Goal: Transaction & Acquisition: Purchase product/service

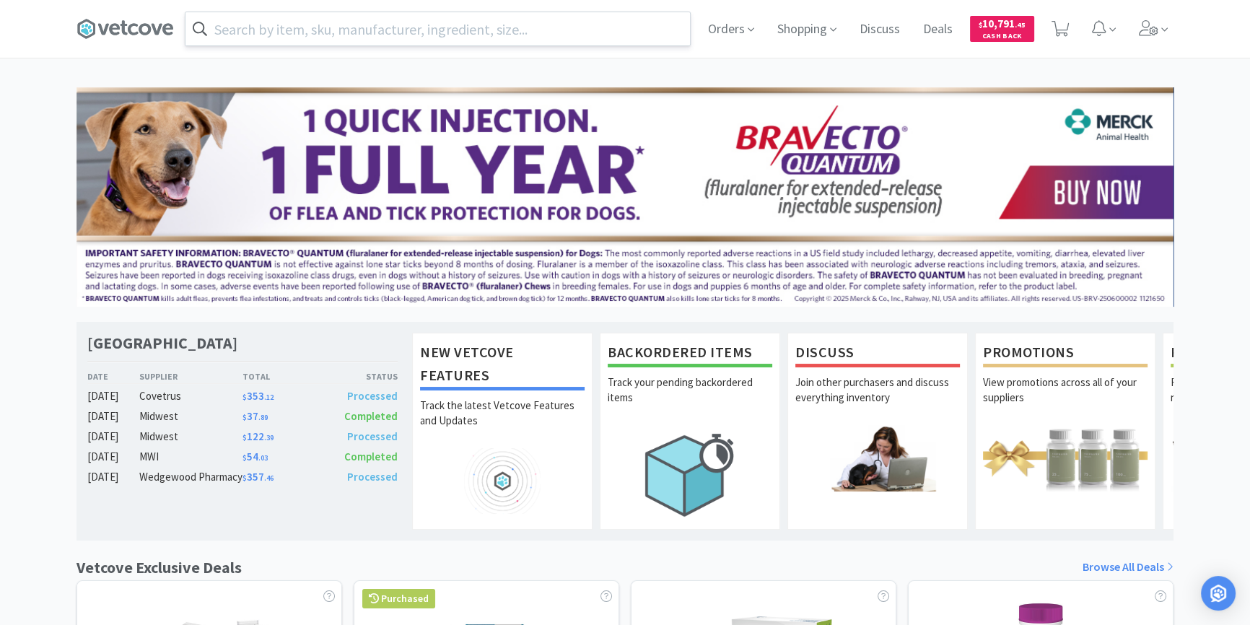
click at [476, 38] on input "text" at bounding box center [438, 28] width 505 height 33
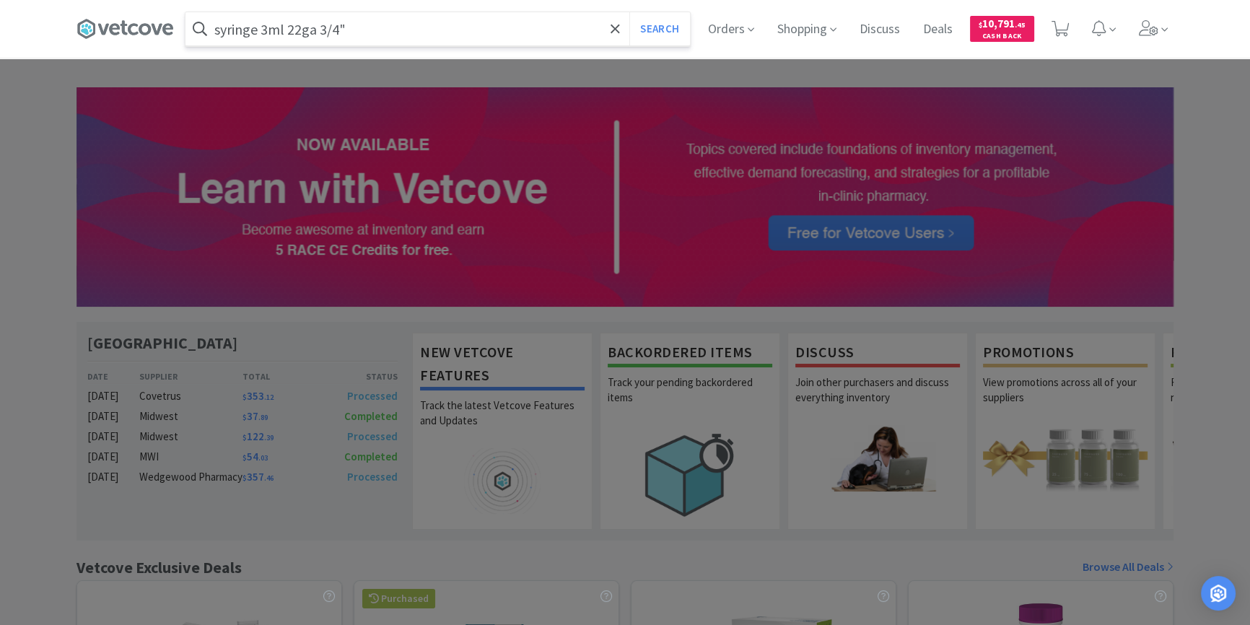
type input "syringe 3ml 22ga 3/4""
click at [630, 12] on button "Search" at bounding box center [660, 28] width 60 height 33
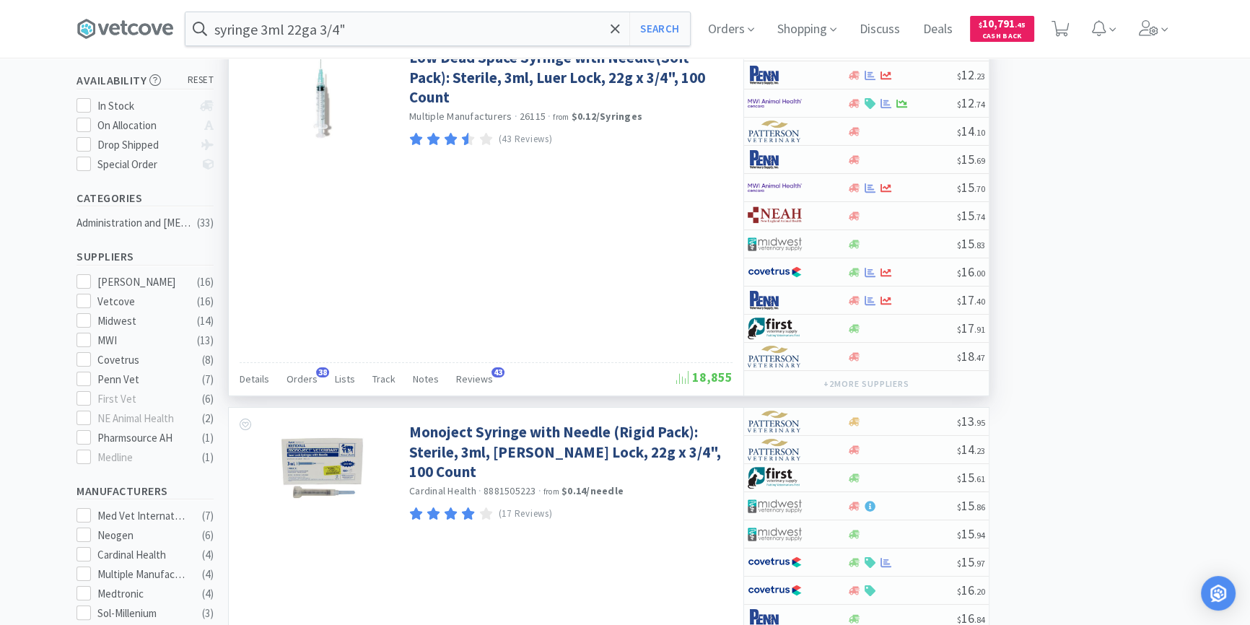
scroll to position [262, 0]
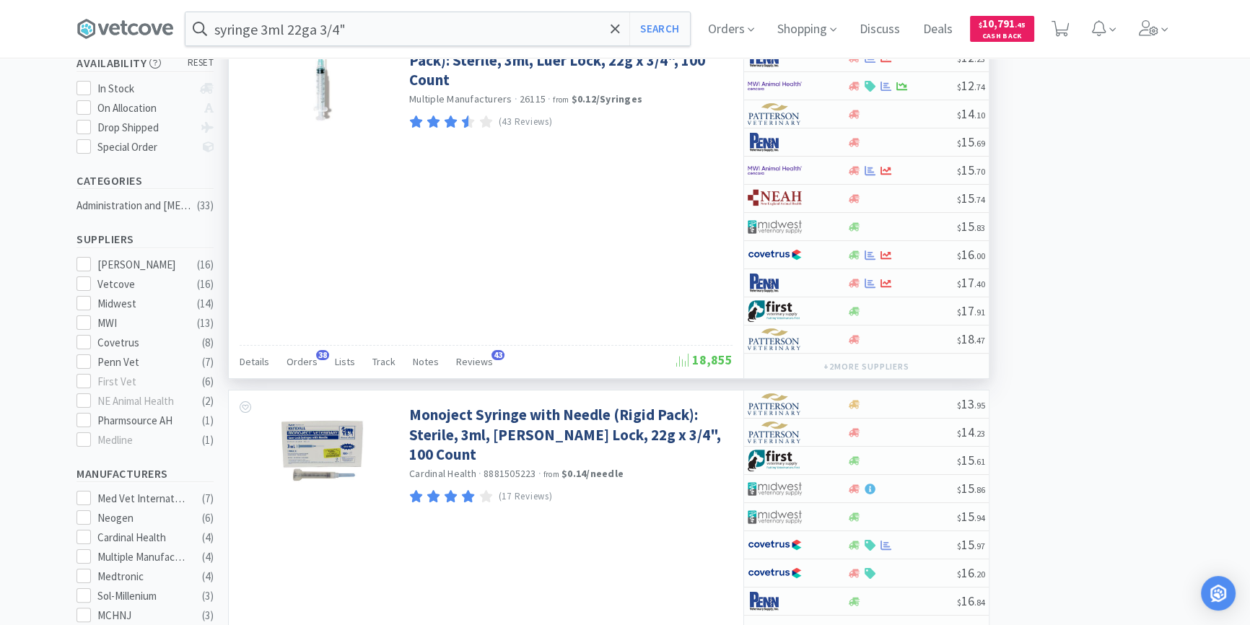
select select "4"
select select "2"
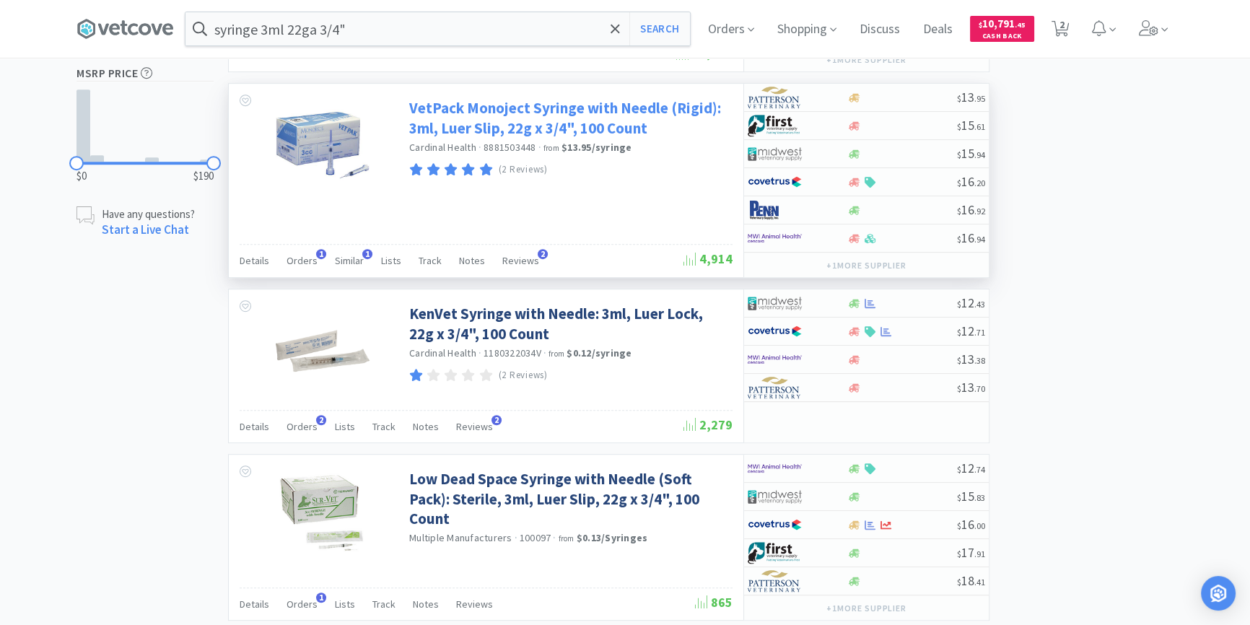
scroll to position [918, 0]
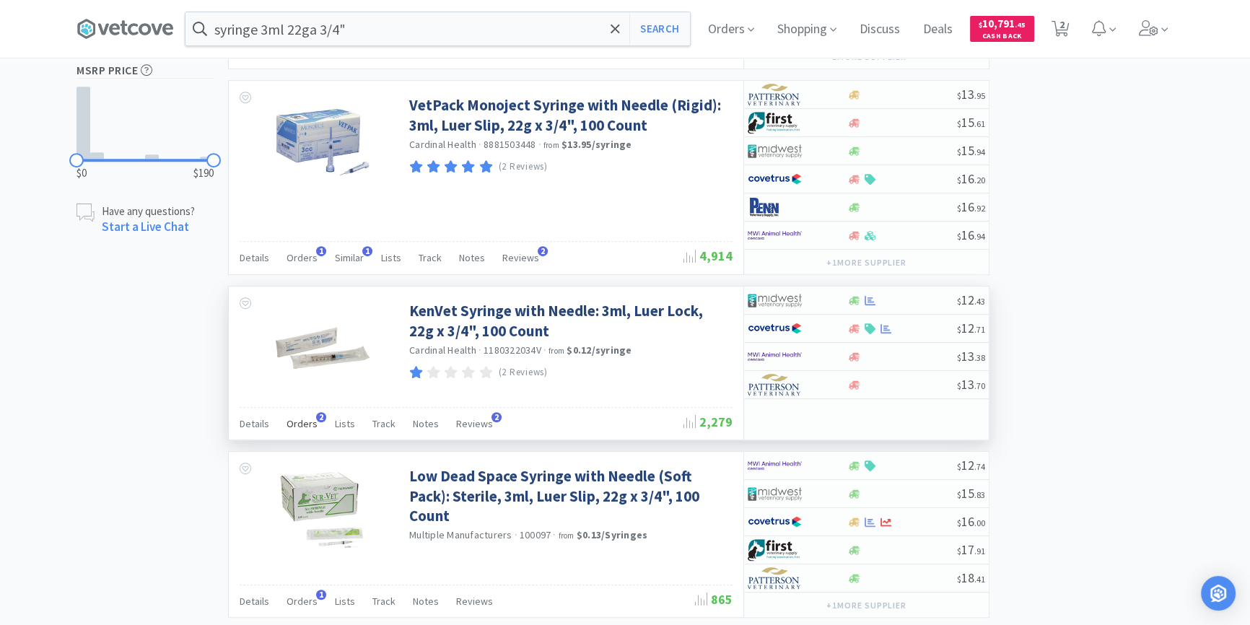
click at [307, 419] on span "Orders" at bounding box center [302, 423] width 31 height 13
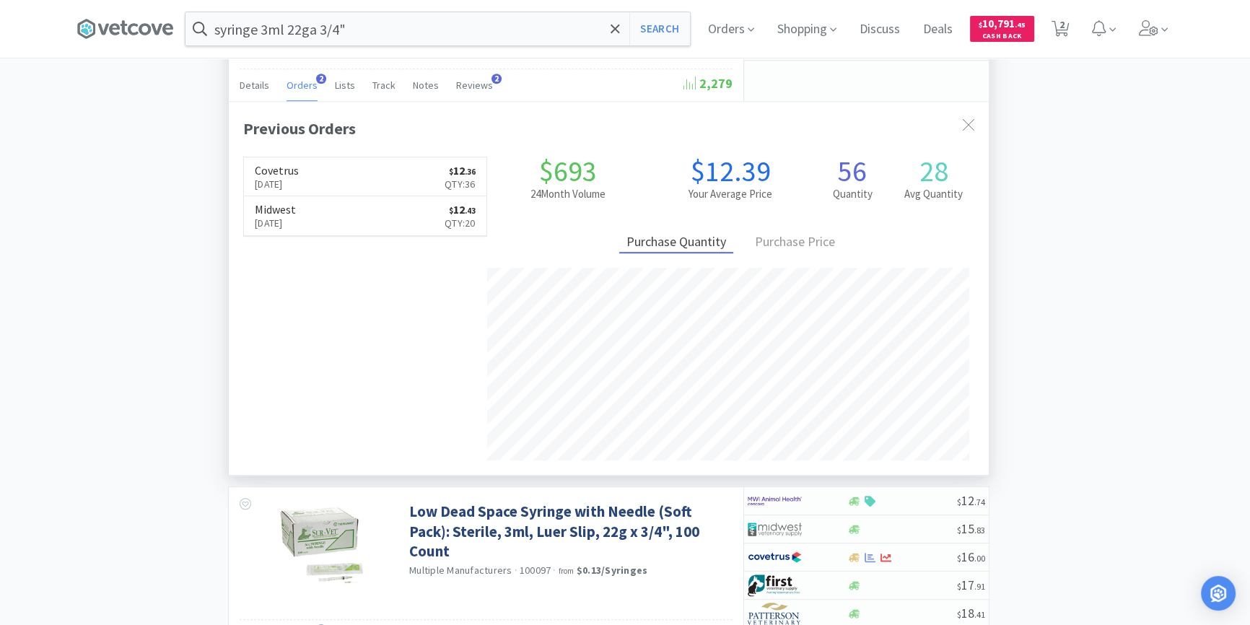
scroll to position [1444, 0]
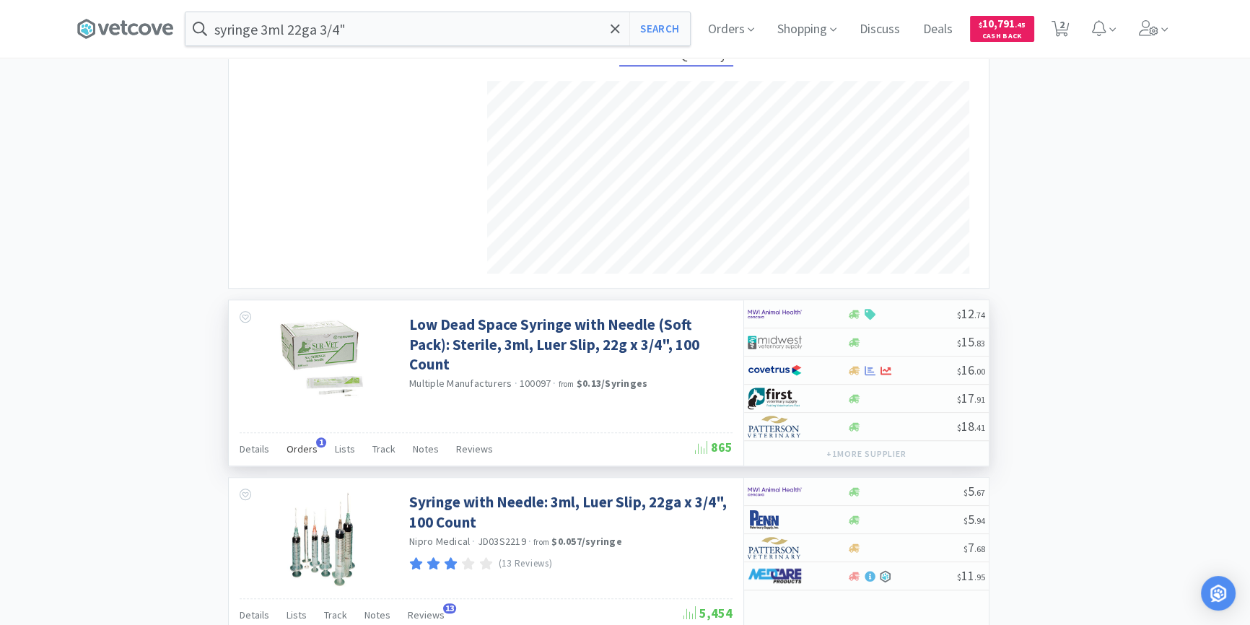
click at [303, 444] on span "Orders" at bounding box center [302, 449] width 31 height 13
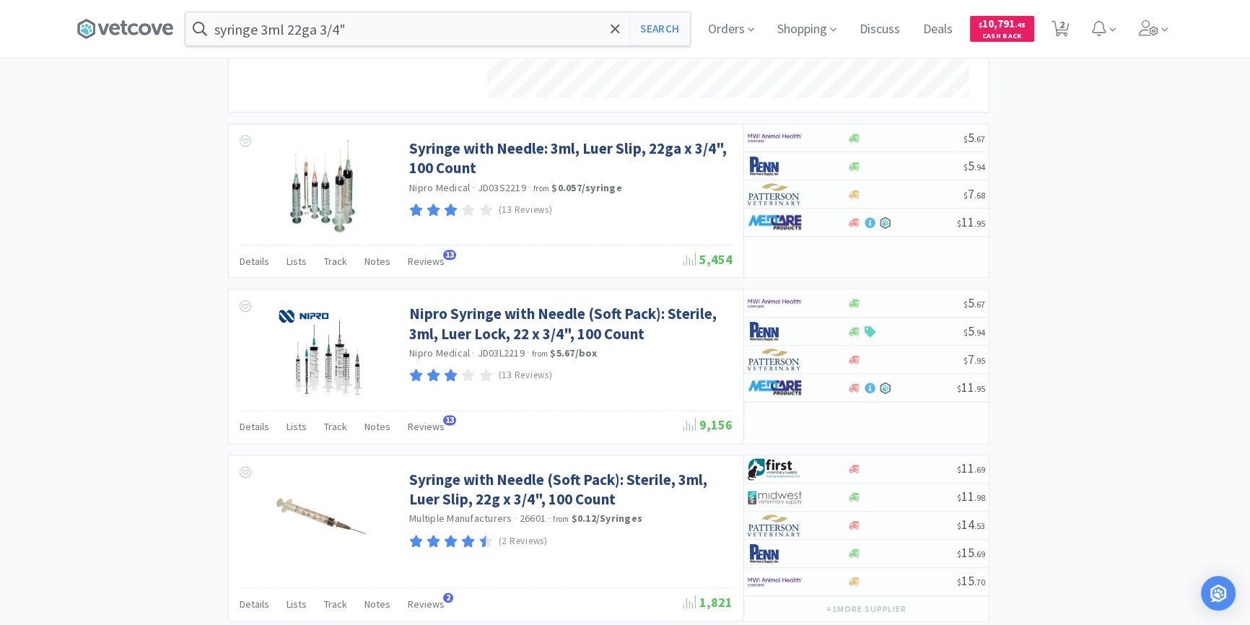
scroll to position [2166, 0]
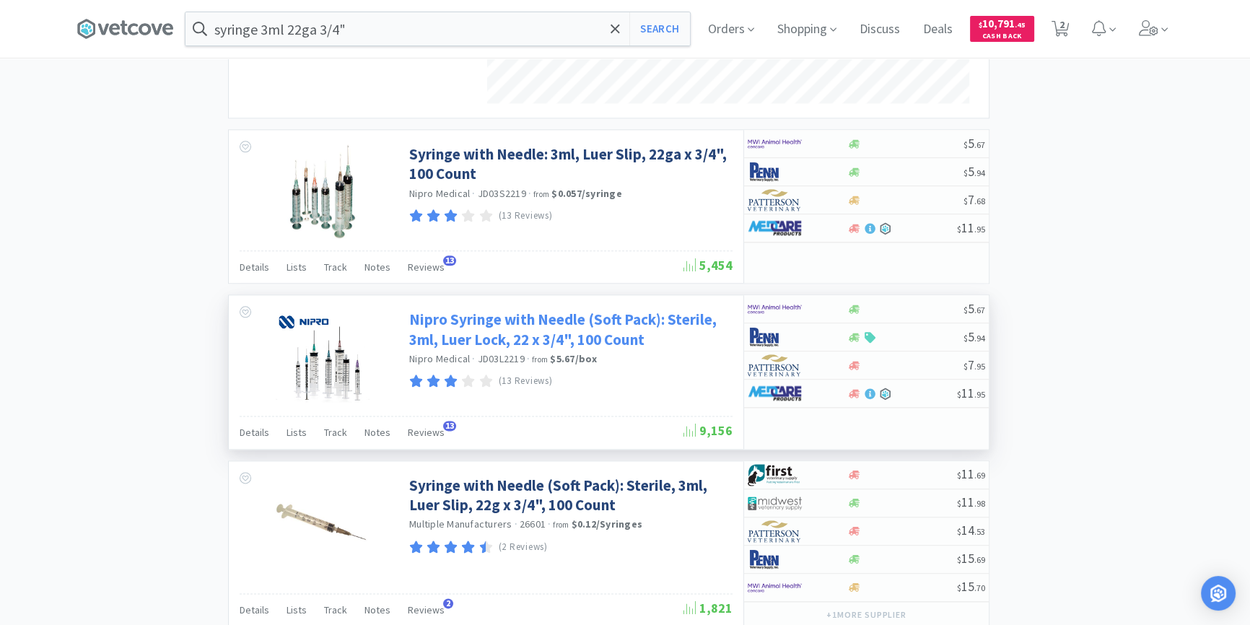
click at [525, 327] on link "Nipro Syringe with Needle (Soft Pack): Sterile, 3ml, Luer Lock, 22 x 3/4", 100 …" at bounding box center [569, 330] width 320 height 40
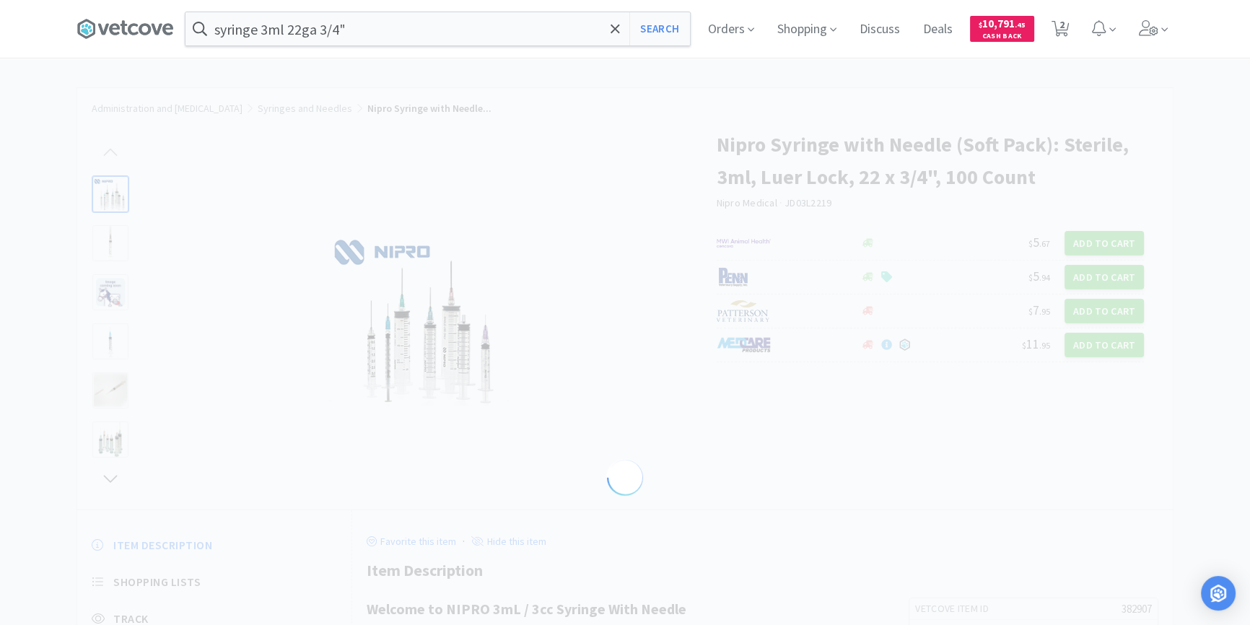
select select "382907"
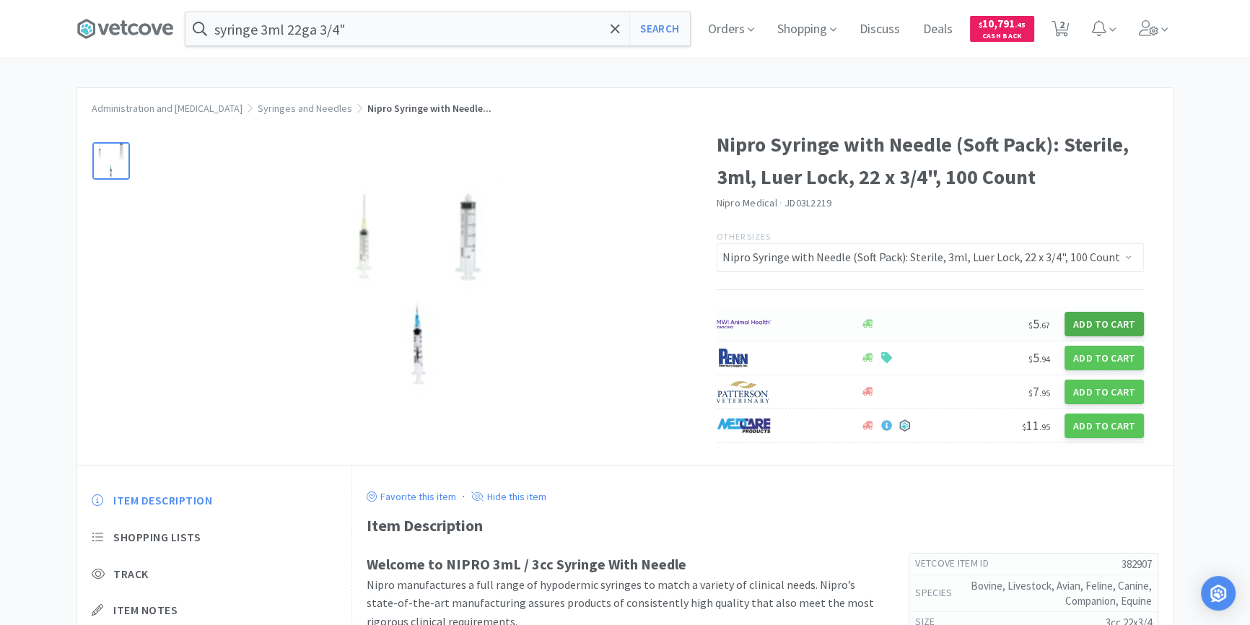
click at [1105, 319] on button "Add to Cart" at bounding box center [1104, 324] width 79 height 25
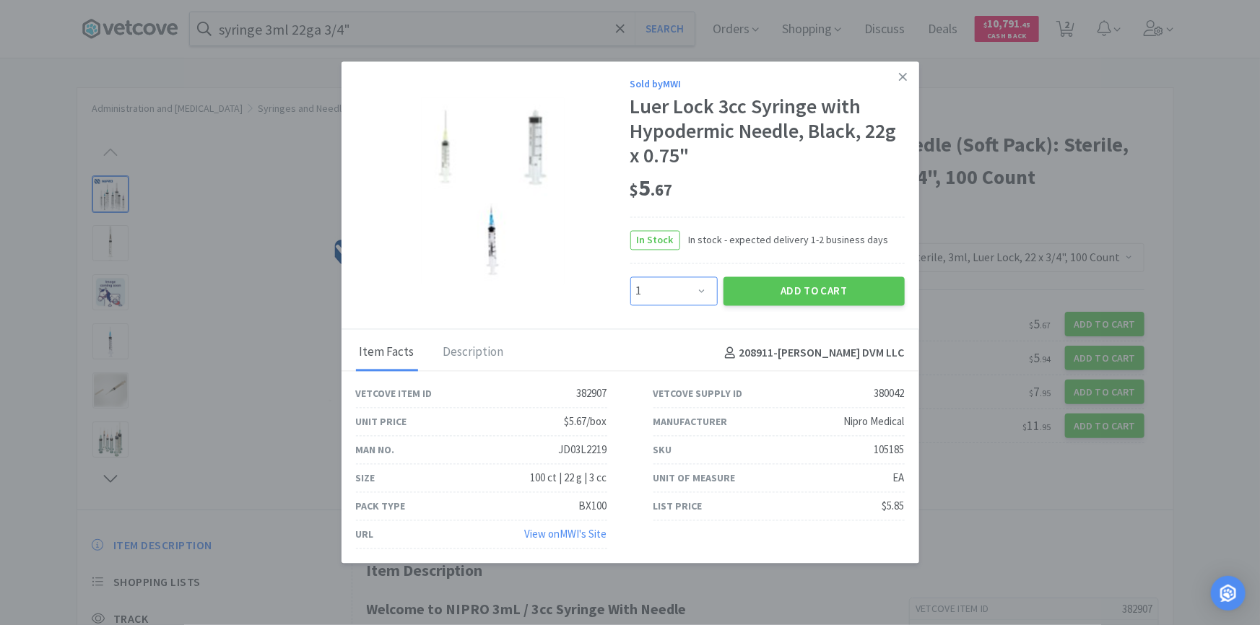
click at [697, 282] on select "Enter Quantity 1 2 3 4 5 6 7 8 9 10 11 12 13 14 15 16 17 18 19 20 Enter Quantity" at bounding box center [673, 290] width 87 height 29
select select "10"
click at [630, 276] on select "Enter Quantity 1 2 3 4 5 6 7 8 9 10 11 12 13 14 15 16 17 18 19 20 Enter Quantity" at bounding box center [673, 290] width 87 height 29
click at [707, 295] on select "Enter Quantity 1 2 3 4 5 6 7 8 9 10 11 12 13 14 15 16 17 18 19 20 Enter Quantity" at bounding box center [673, 290] width 87 height 29
click at [630, 276] on select "Enter Quantity 1 2 3 4 5 6 7 8 9 10 11 12 13 14 15 16 17 18 19 20 Enter Quantity" at bounding box center [673, 290] width 87 height 29
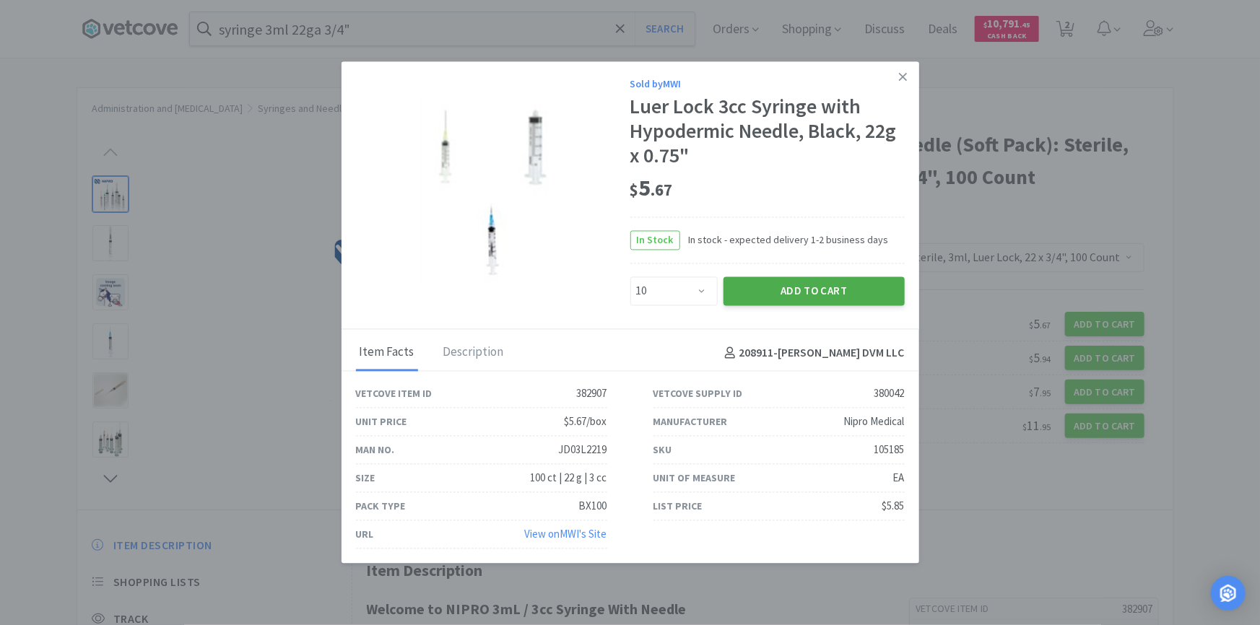
click at [867, 297] on button "Add to Cart" at bounding box center [813, 290] width 181 height 29
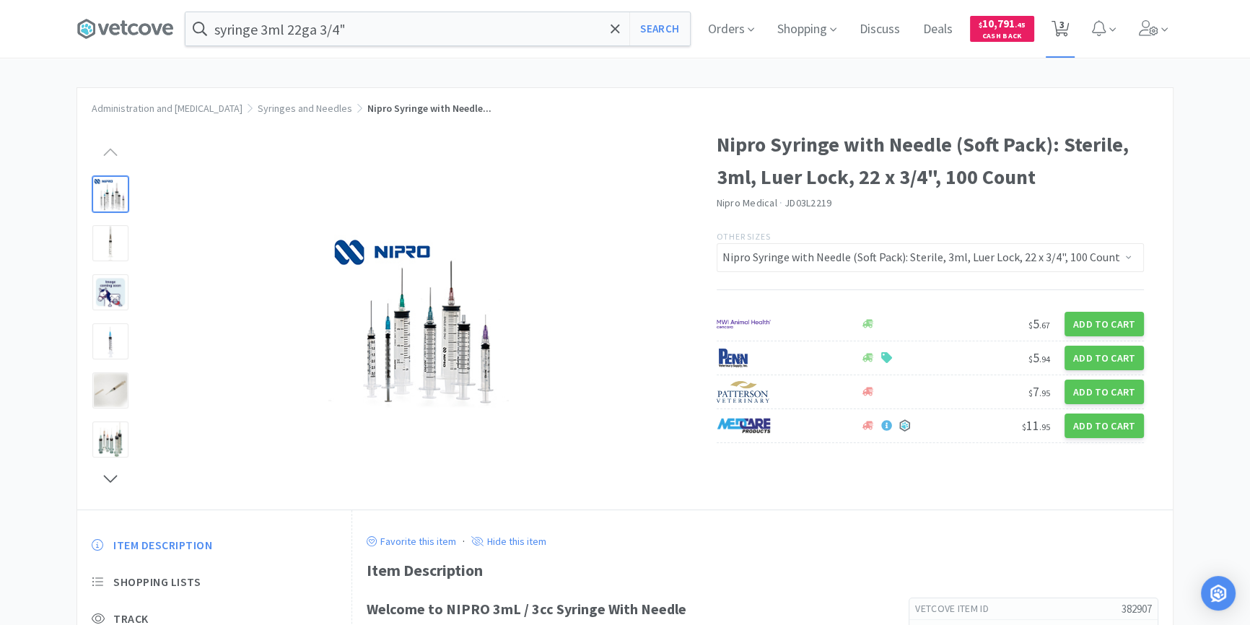
click at [1065, 23] on span "3" at bounding box center [1062, 25] width 5 height 58
select select "4"
select select "2"
select select "10"
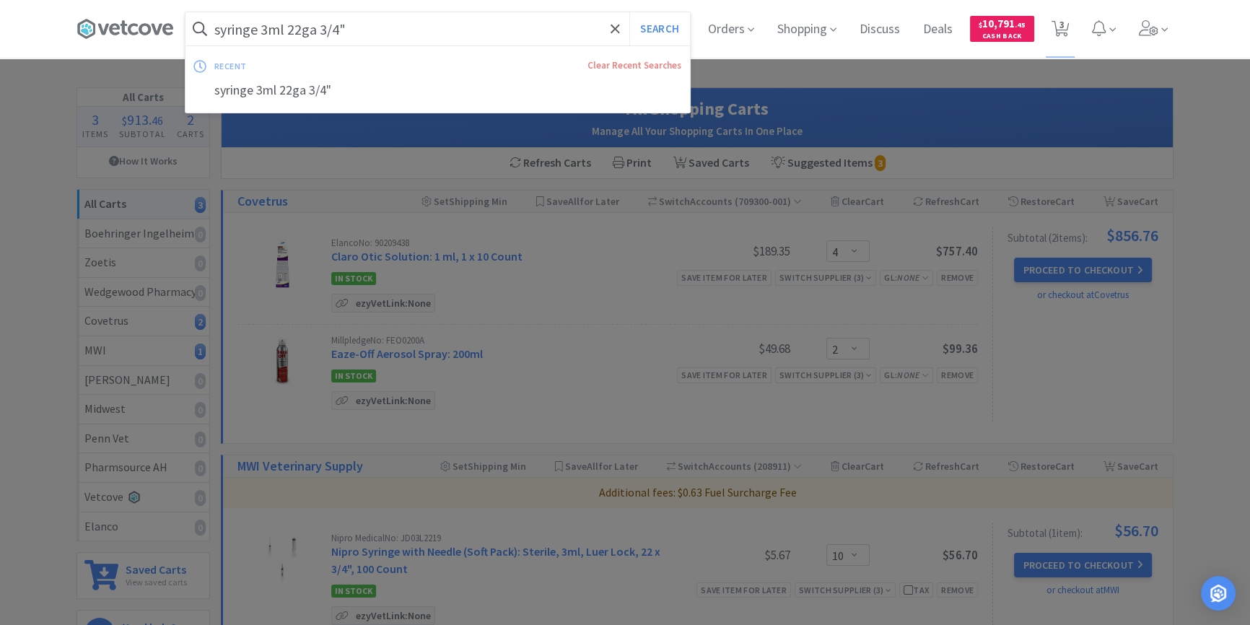
click at [424, 44] on input "syringe 3ml 22ga 3/4"" at bounding box center [438, 28] width 505 height 33
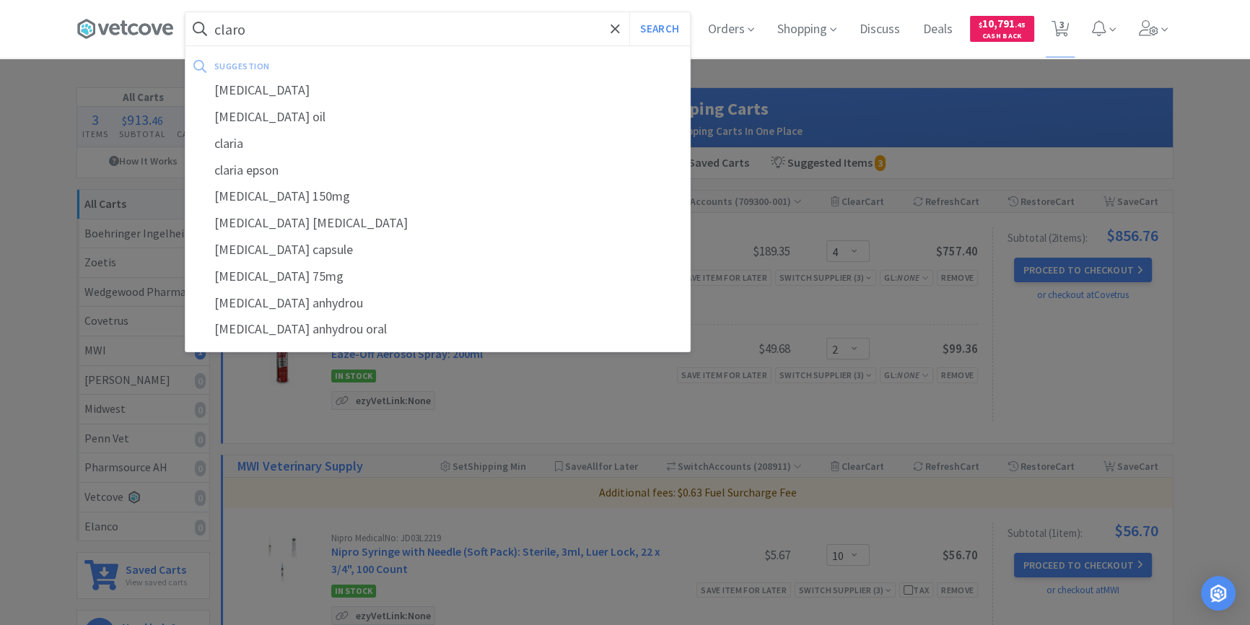
type input "claro"
click at [630, 12] on button "Search" at bounding box center [660, 28] width 60 height 33
select select "4"
select select "2"
select select "10"
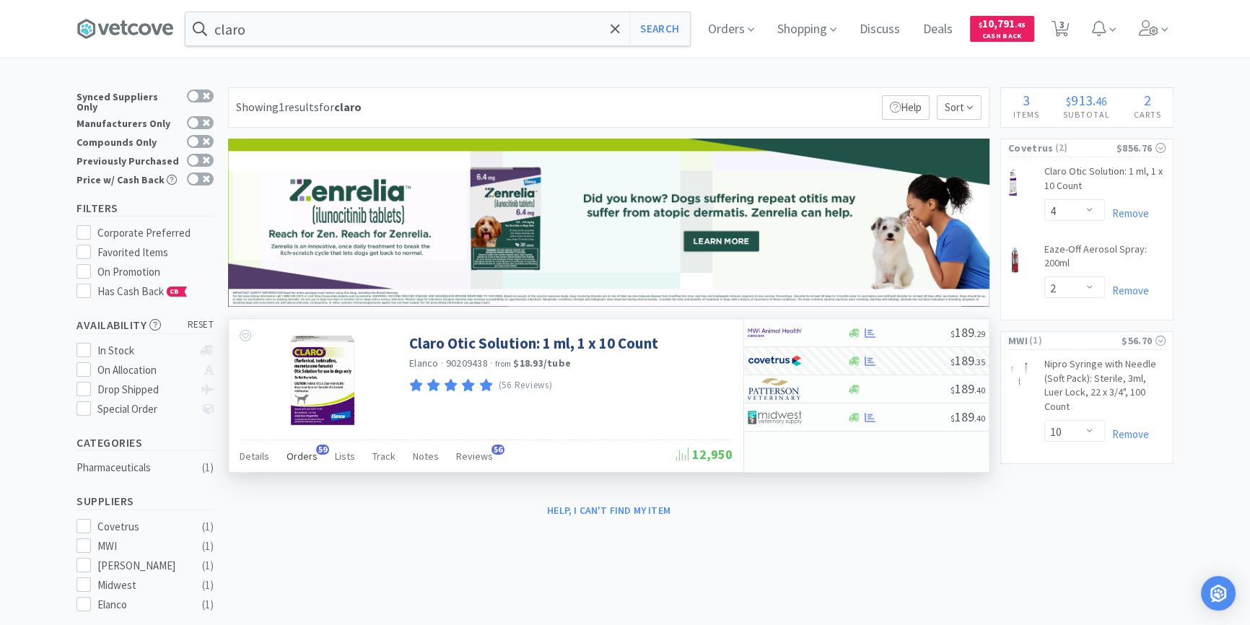
click at [304, 458] on span "Orders" at bounding box center [302, 456] width 31 height 13
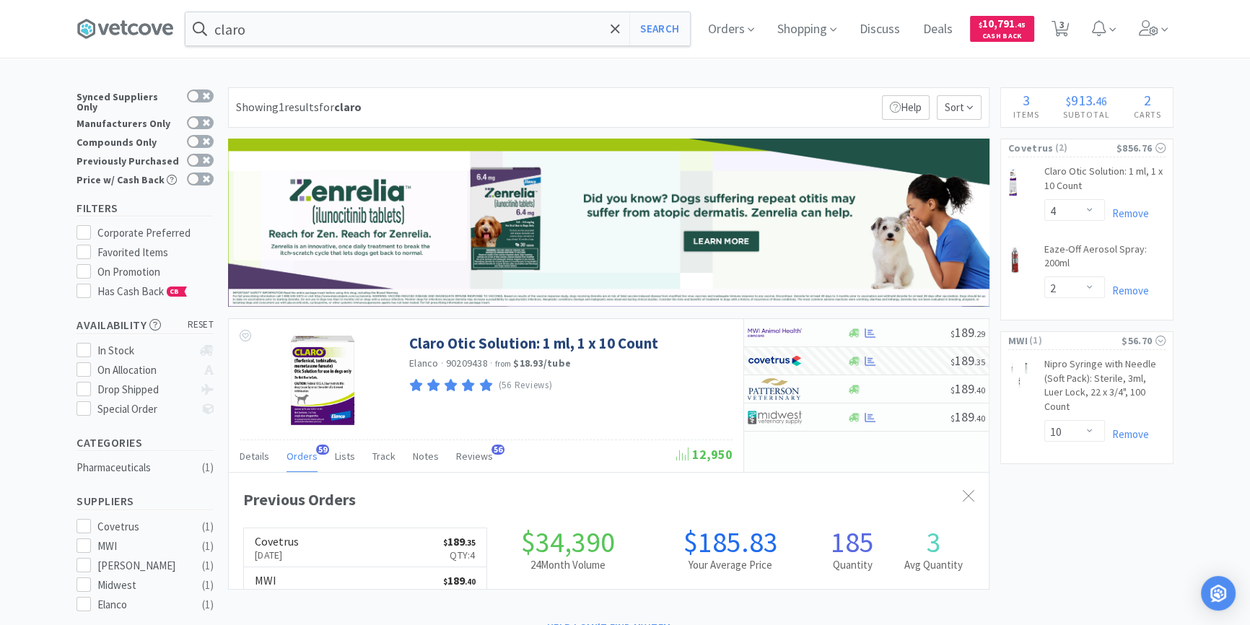
scroll to position [386, 759]
